Goal: Navigation & Orientation: Understand site structure

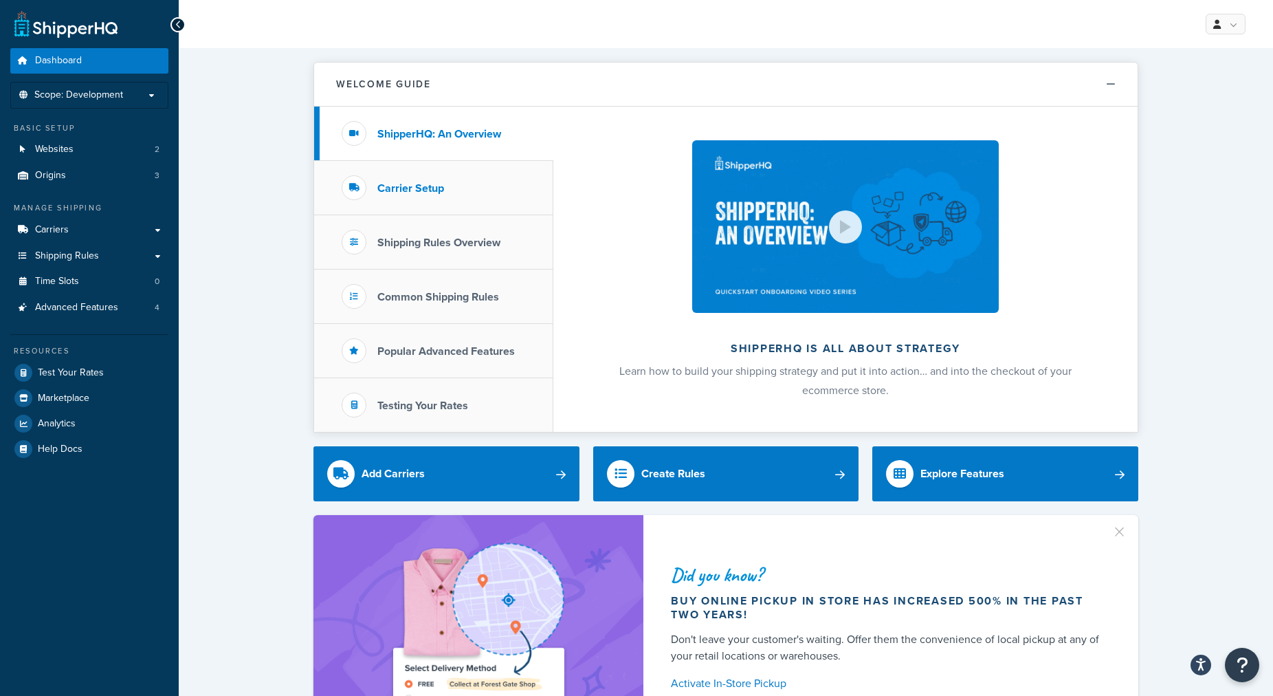
click at [390, 184] on h3 "Carrier Setup" at bounding box center [410, 188] width 67 height 12
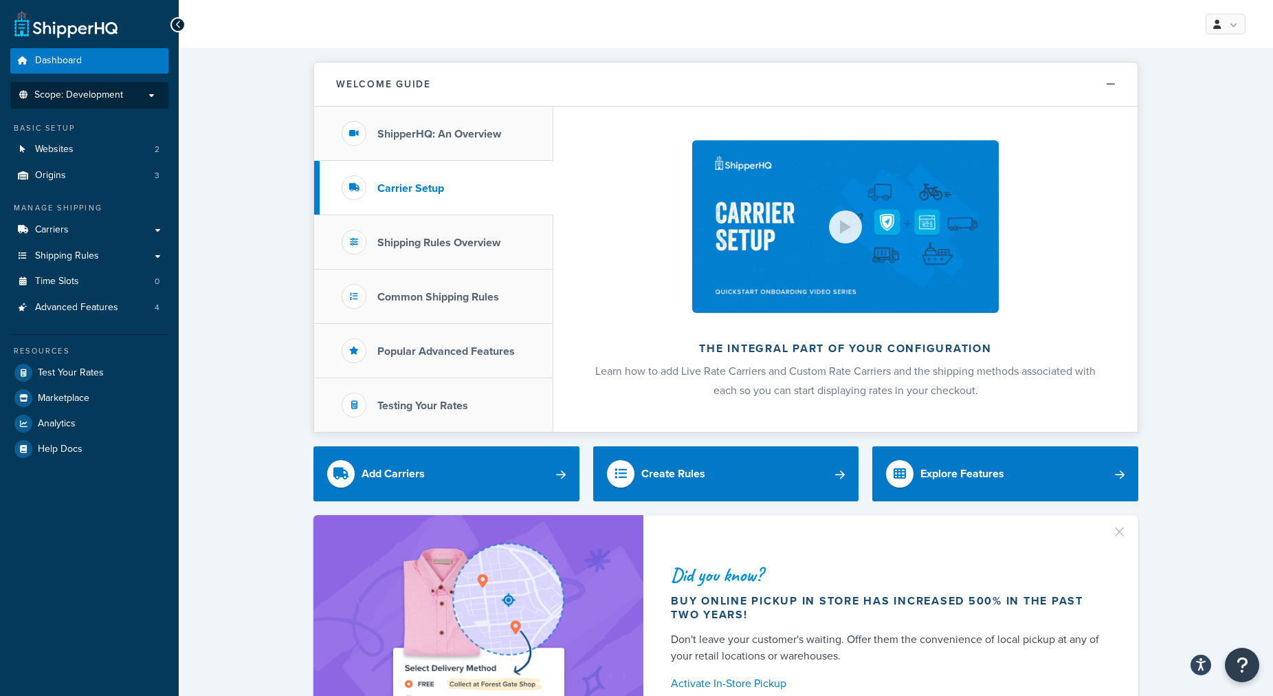
click at [97, 98] on span "Scope: Development" at bounding box center [78, 95] width 89 height 12
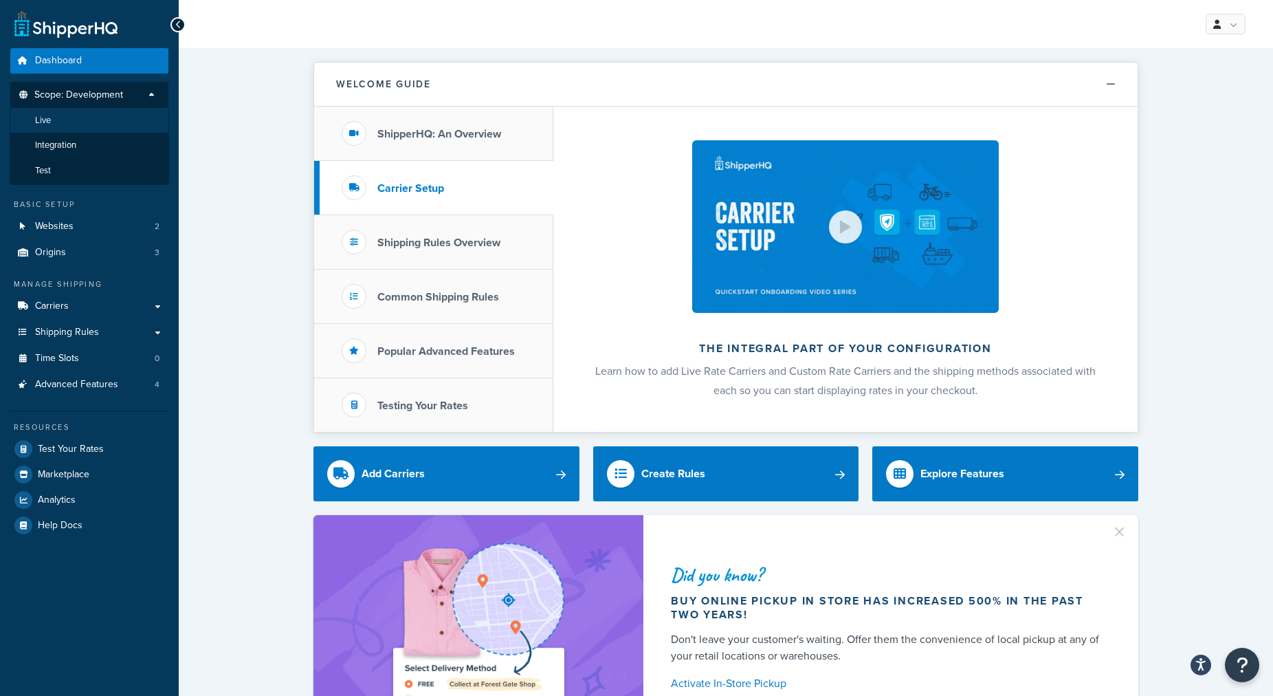
click at [91, 124] on li "Live" at bounding box center [89, 120] width 159 height 25
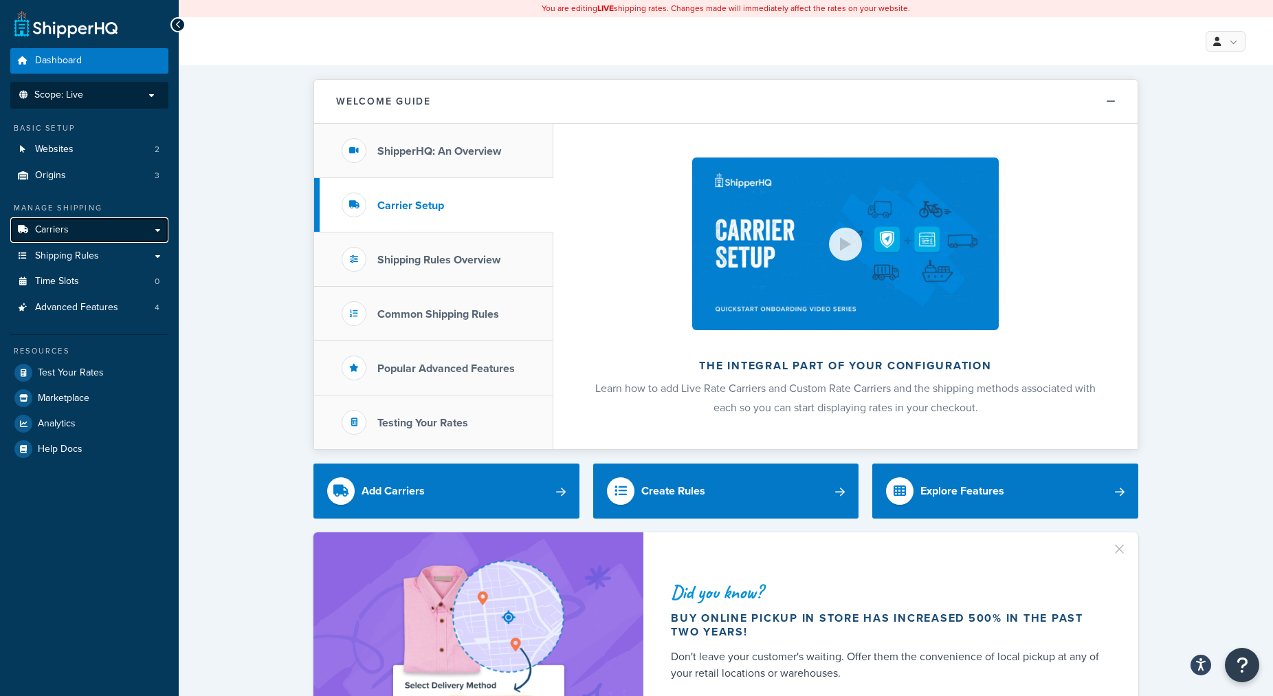
click at [85, 234] on link "Carriers" at bounding box center [89, 229] width 158 height 25
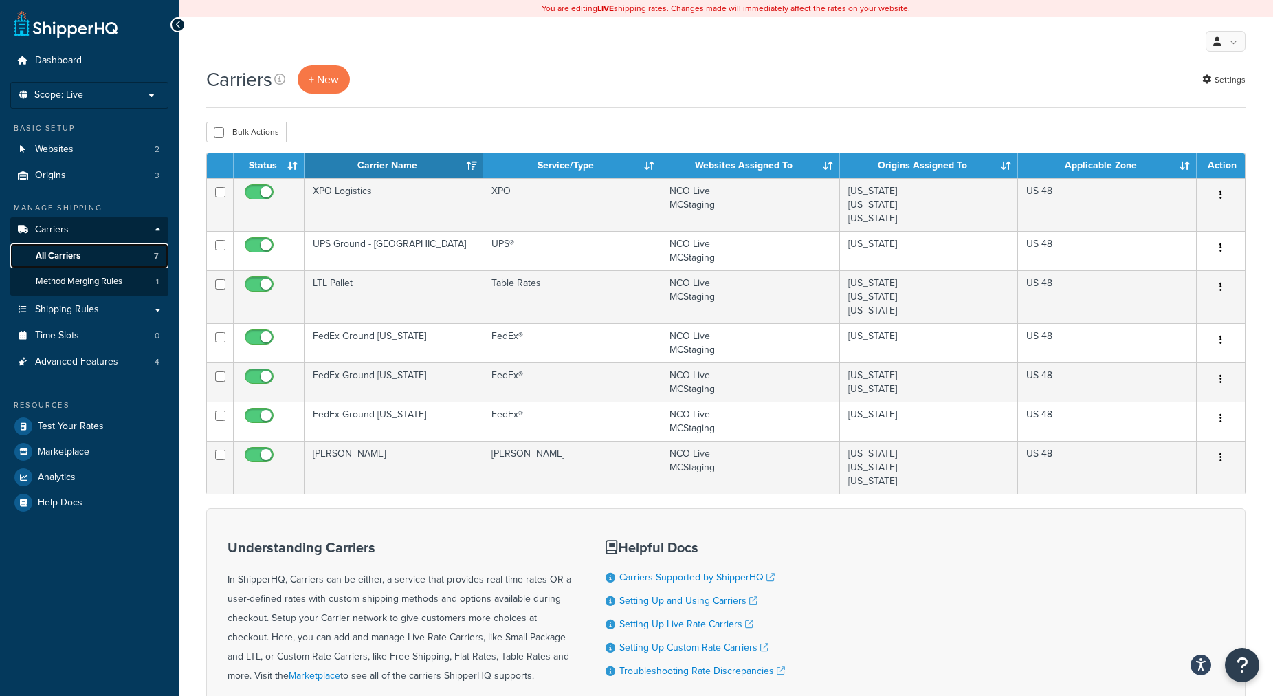
click at [75, 254] on span "All Carriers" at bounding box center [58, 256] width 45 height 12
click at [85, 314] on span "Shipping Rules" at bounding box center [67, 310] width 64 height 12
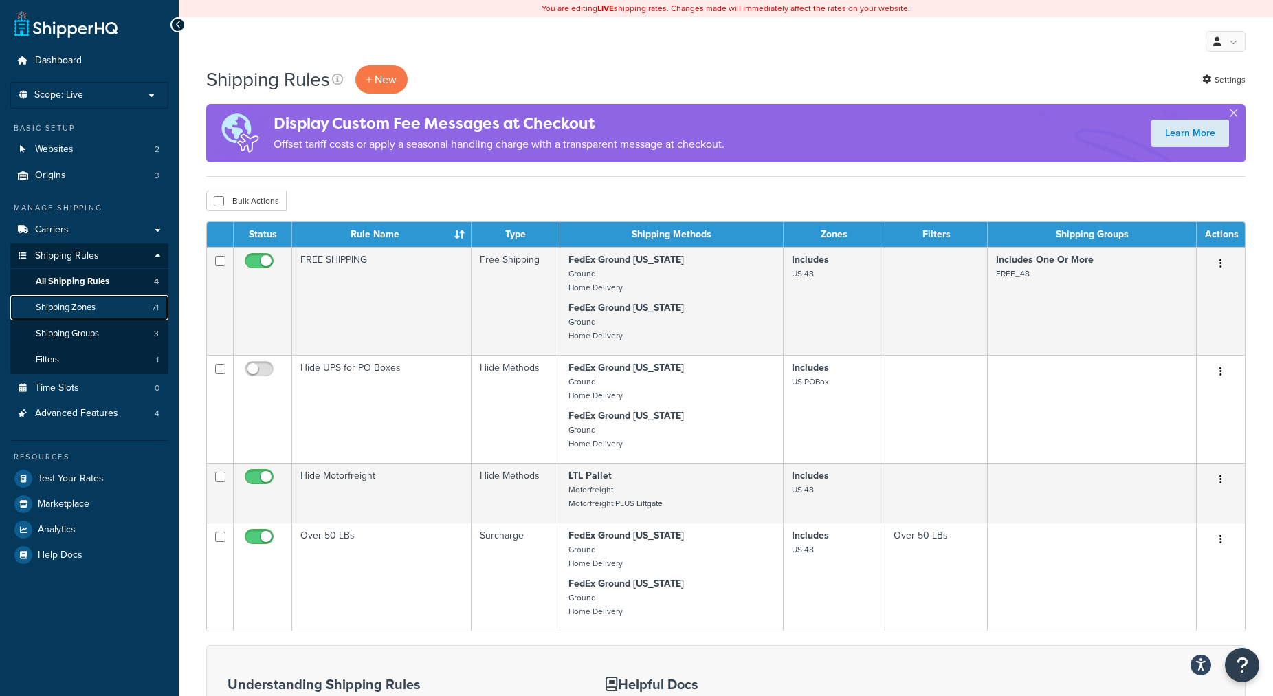
click at [84, 309] on span "Shipping Zones" at bounding box center [66, 308] width 60 height 12
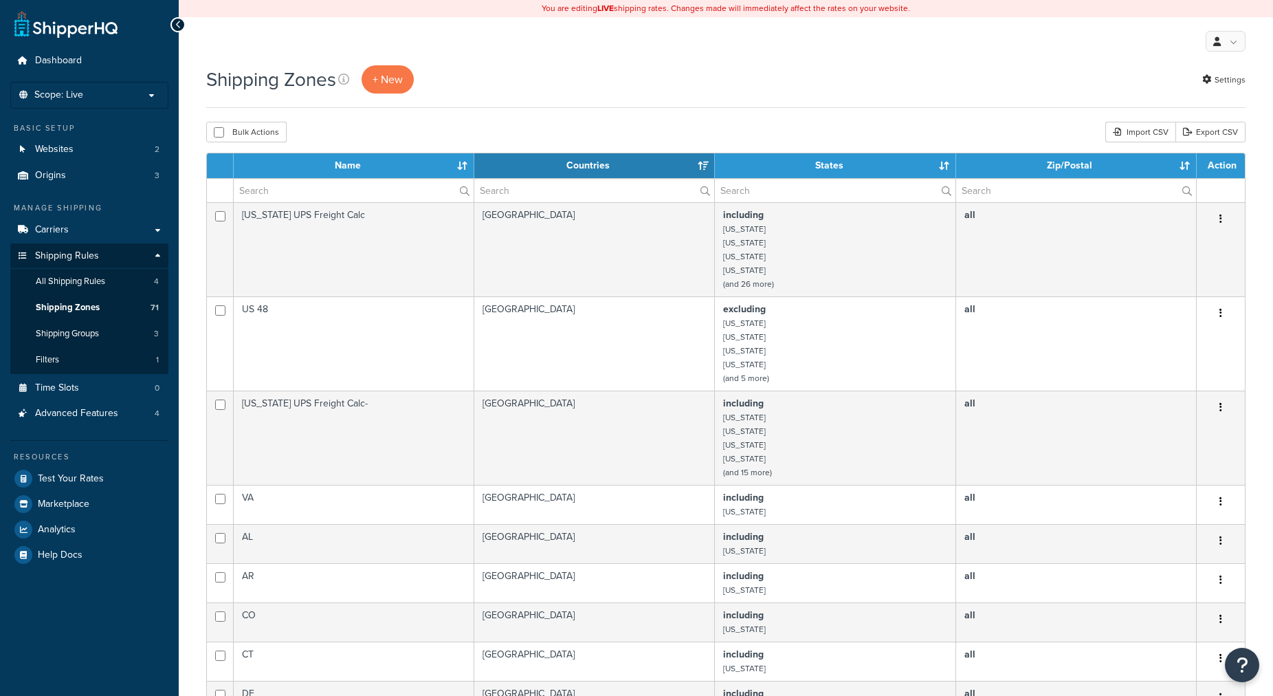
select select "15"
click at [440, 190] on input "text" at bounding box center [354, 190] width 240 height 23
click at [461, 190] on label at bounding box center [354, 190] width 240 height 23
click at [461, 190] on input "text" at bounding box center [354, 190] width 240 height 23
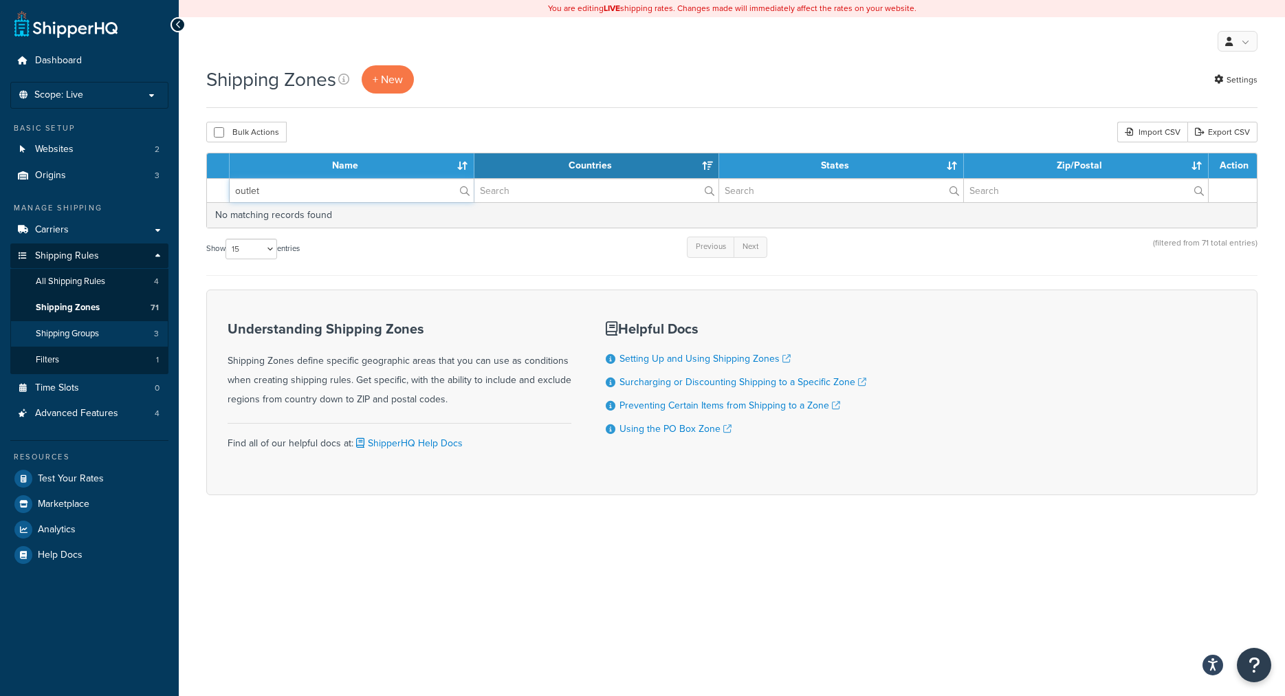
type input "outlet"
click at [84, 331] on span "Shipping Groups" at bounding box center [67, 334] width 63 height 12
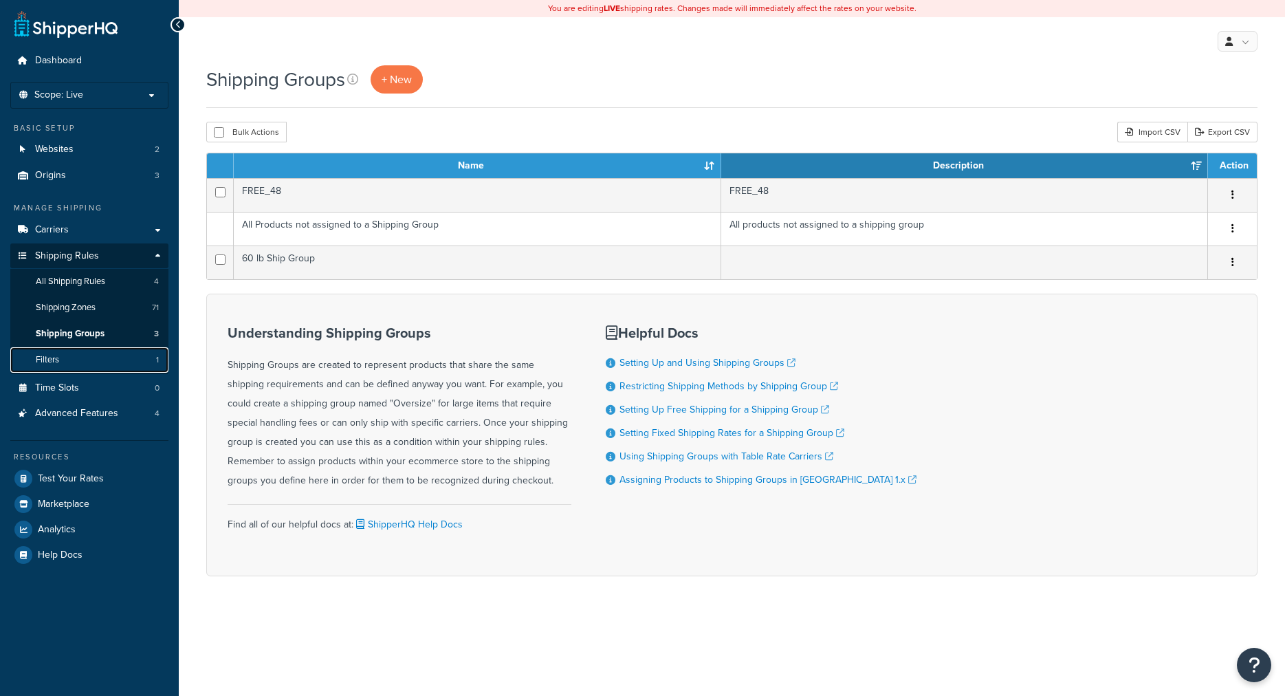
click at [75, 366] on link "Filters 1" at bounding box center [89, 359] width 158 height 25
click at [77, 363] on link "Filters 1" at bounding box center [89, 359] width 158 height 25
